Goal: Navigation & Orientation: Go to known website

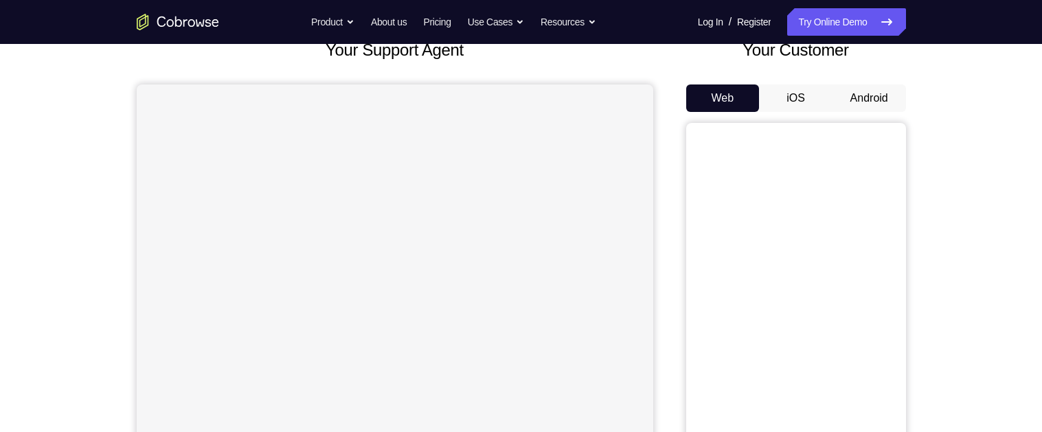
scroll to position [98, 0]
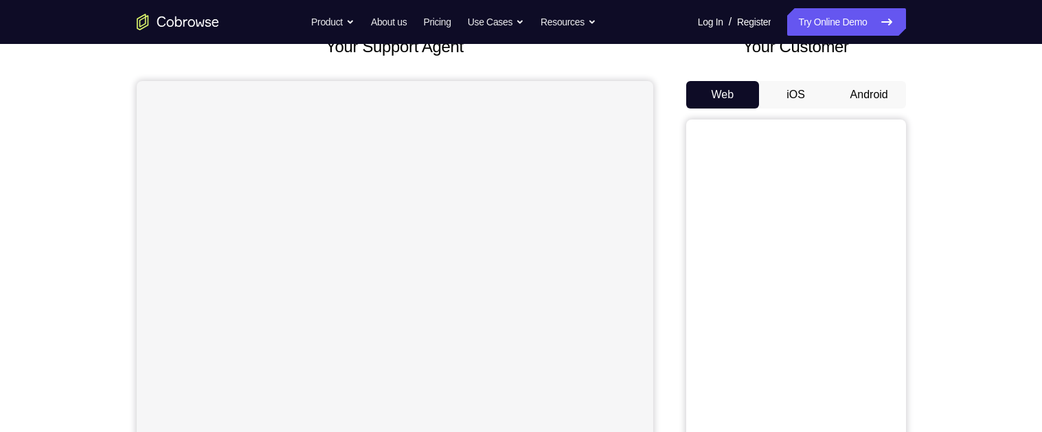
click at [862, 96] on button "Android" at bounding box center [870, 94] width 74 height 27
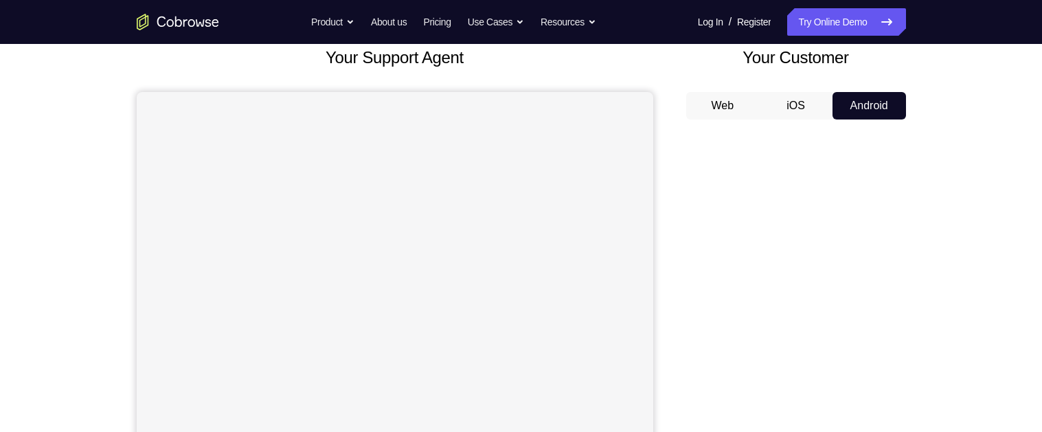
scroll to position [89, 0]
